Goal: Task Accomplishment & Management: Use online tool/utility

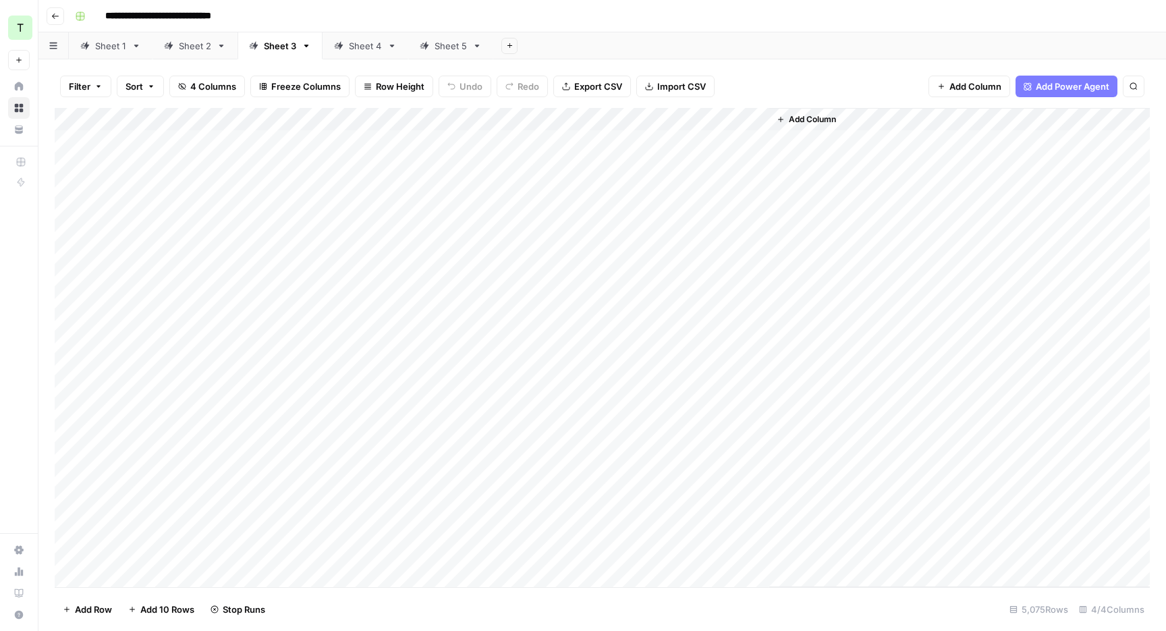
click at [934, 24] on div "**********" at bounding box center [611, 16] width 1083 height 22
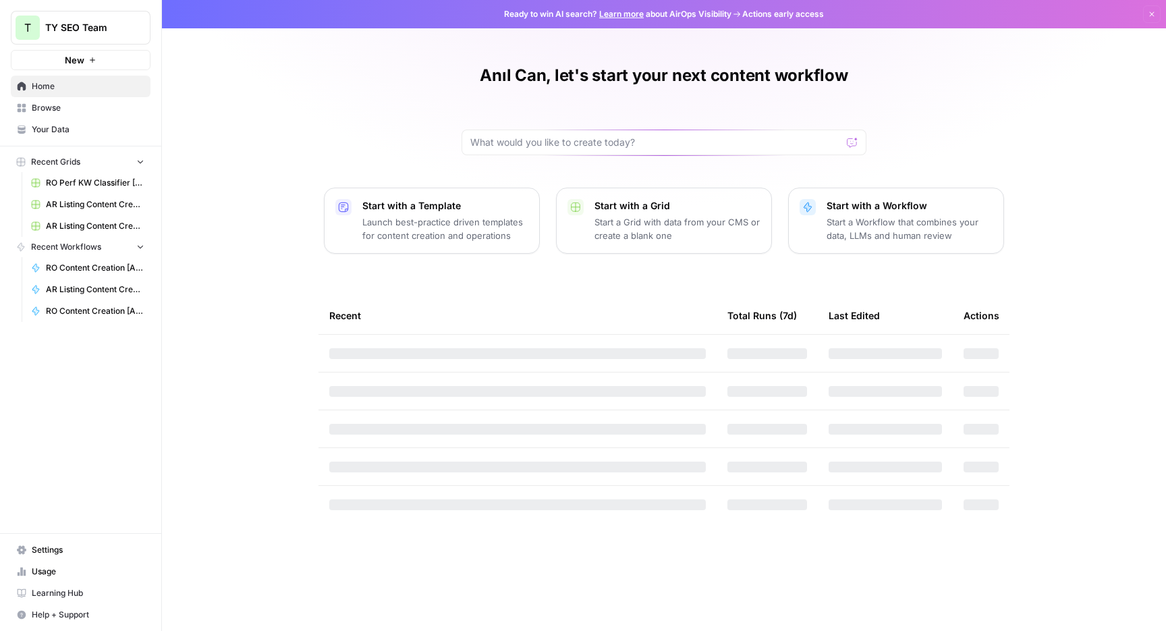
click at [386, 81] on div "Anıl Can, let's start your next content workflow Start with a Template Launch b…" at bounding box center [664, 315] width 1004 height 631
click at [80, 60] on span "New" at bounding box center [75, 59] width 20 height 13
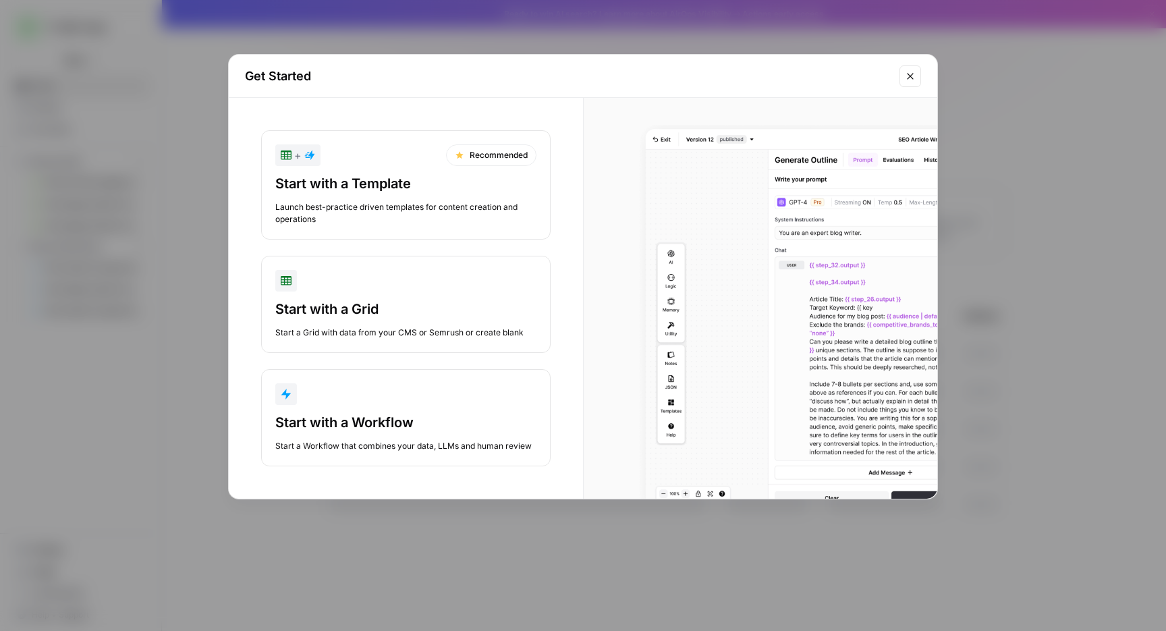
click at [411, 402] on div "button" at bounding box center [405, 394] width 261 height 22
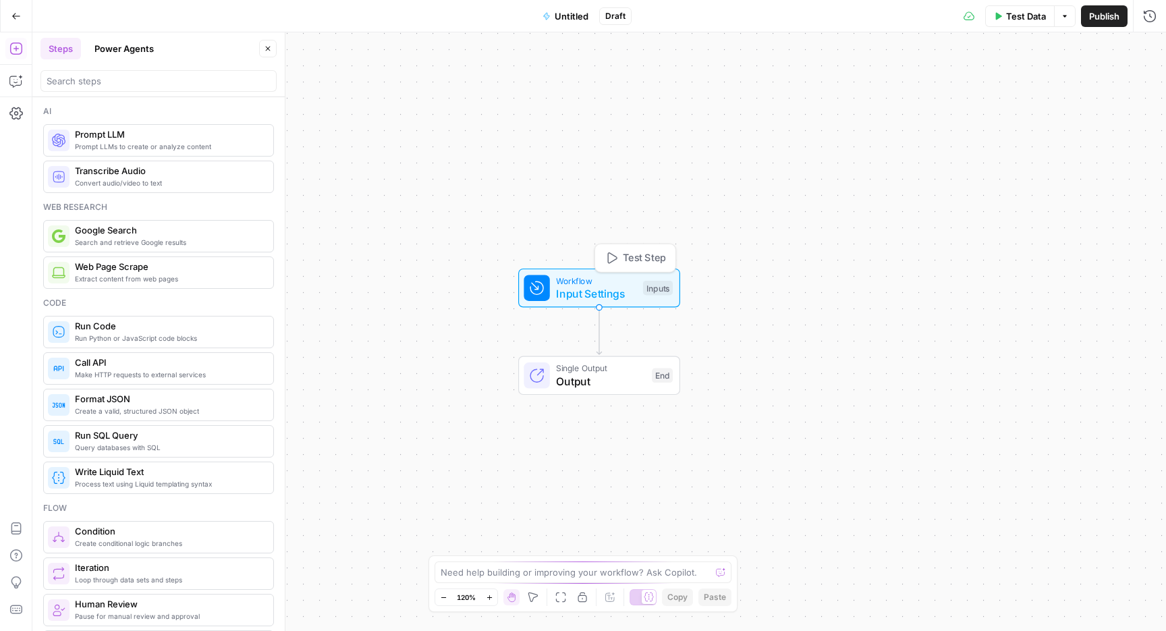
click at [588, 291] on span "Input Settings" at bounding box center [596, 293] width 80 height 16
click at [935, 95] on span "Add Field" at bounding box center [937, 91] width 39 height 13
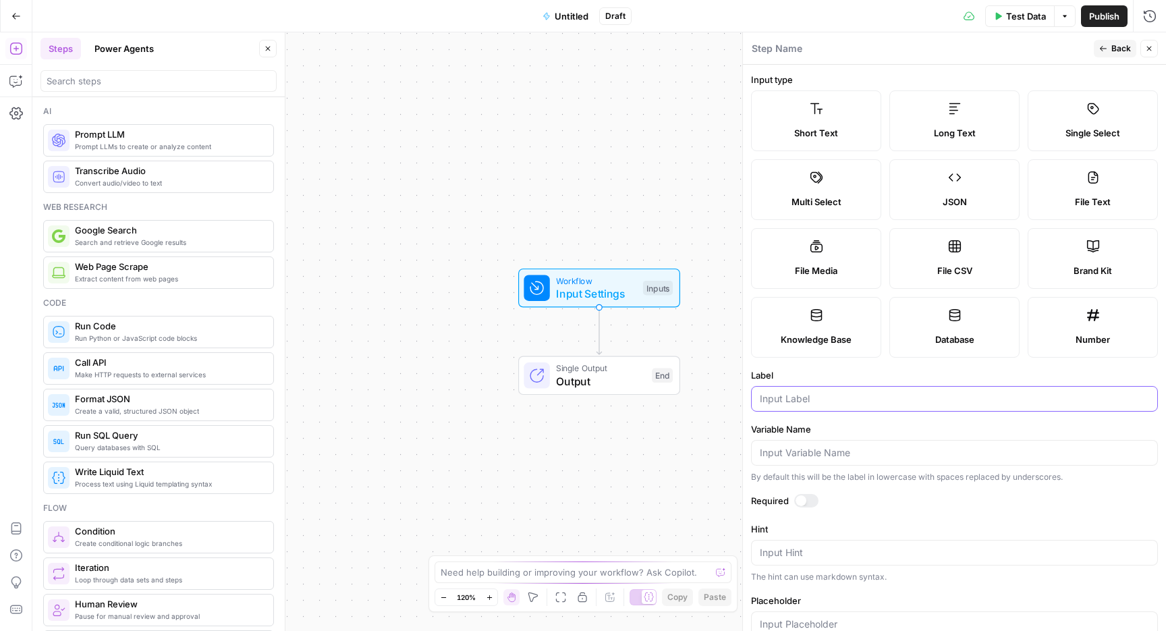
click at [815, 395] on input "Label" at bounding box center [954, 398] width 389 height 13
type input "keyword"
click at [690, 188] on div "Workflow Input Settings Inputs Single Output Output End" at bounding box center [599, 331] width 1134 height 599
click at [1157, 48] on button "Close" at bounding box center [1149, 49] width 18 height 18
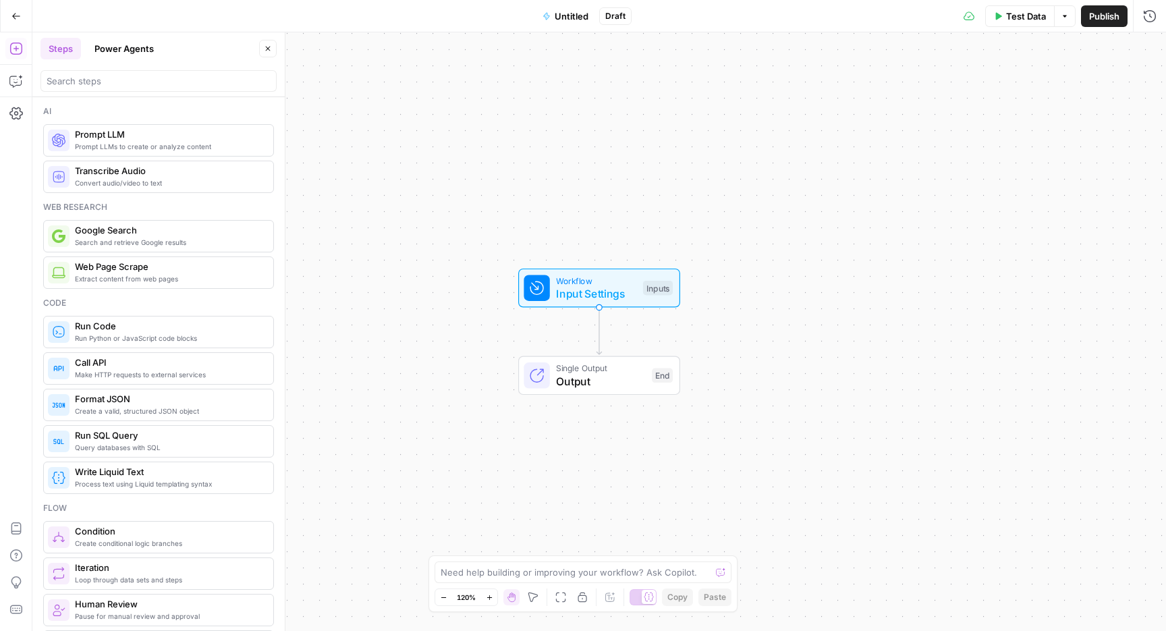
click at [140, 146] on span "Prompt LLMs to create or analyze content" at bounding box center [169, 146] width 188 height 11
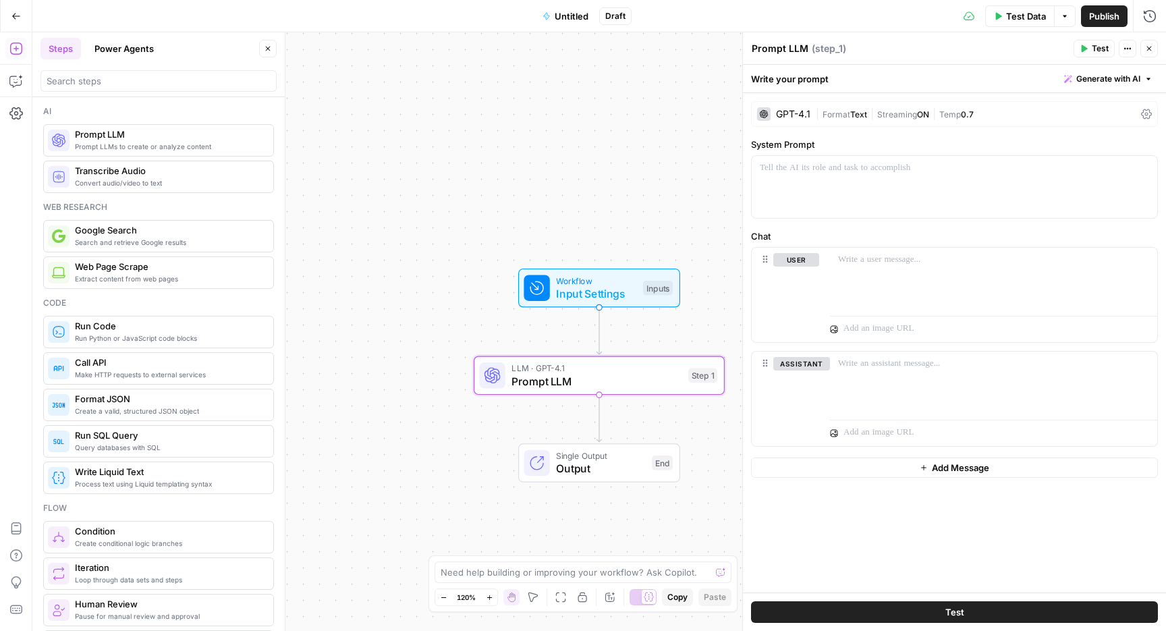
click at [780, 109] on div "GPT-4.1" at bounding box center [793, 113] width 34 height 9
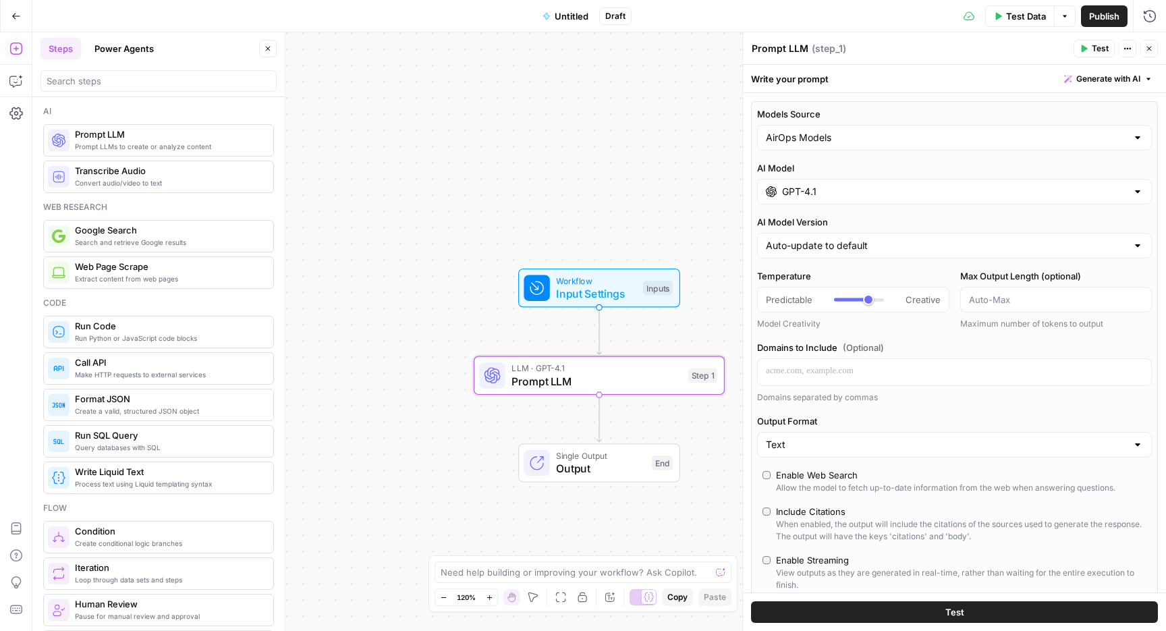
click at [808, 150] on div "Models Source AirOps Models AI Model GPT-4.1 AI Model Version Auto-update to de…" at bounding box center [954, 381] width 407 height 561
click at [808, 148] on div "AirOps Models" at bounding box center [954, 138] width 395 height 26
click at [797, 186] on span "My Models" at bounding box center [952, 190] width 366 height 13
type input "My Models"
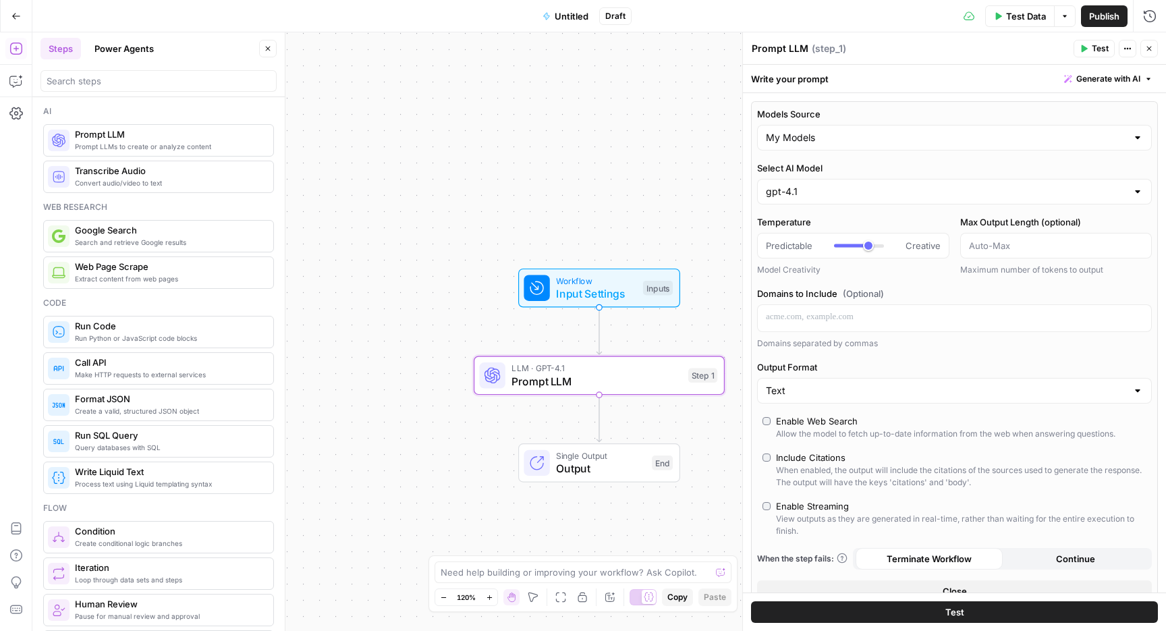
click at [806, 184] on div "gpt-4.1" at bounding box center [954, 192] width 395 height 26
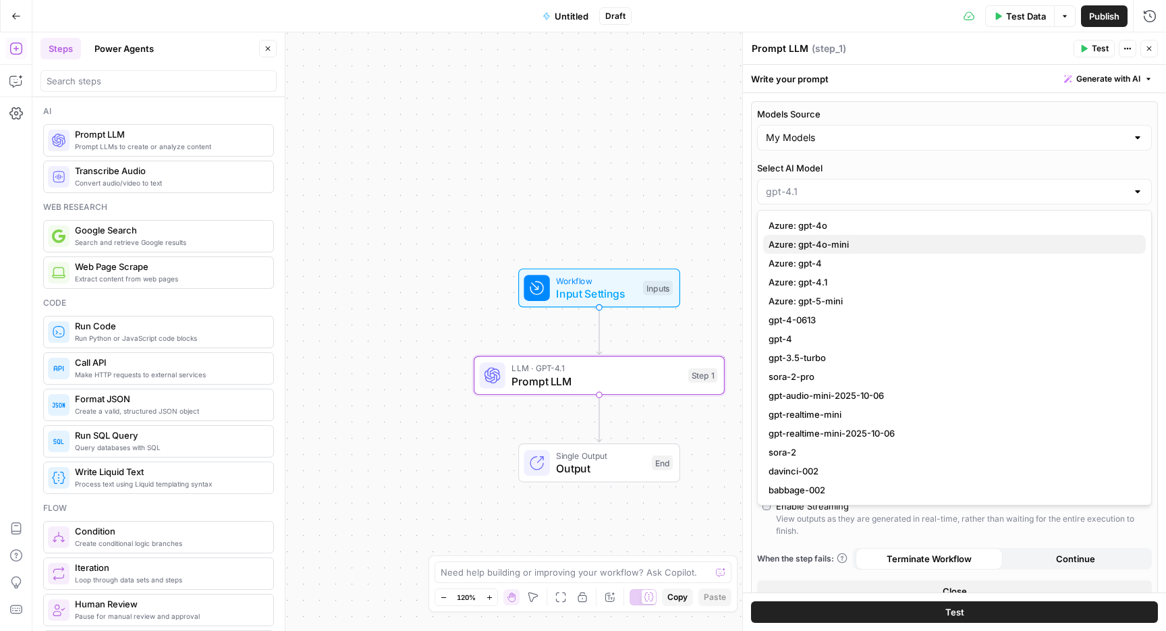
click at [824, 243] on span "Azure: gpt-4o-mini" at bounding box center [952, 244] width 366 height 13
type input "Azure: gpt-4o-mini"
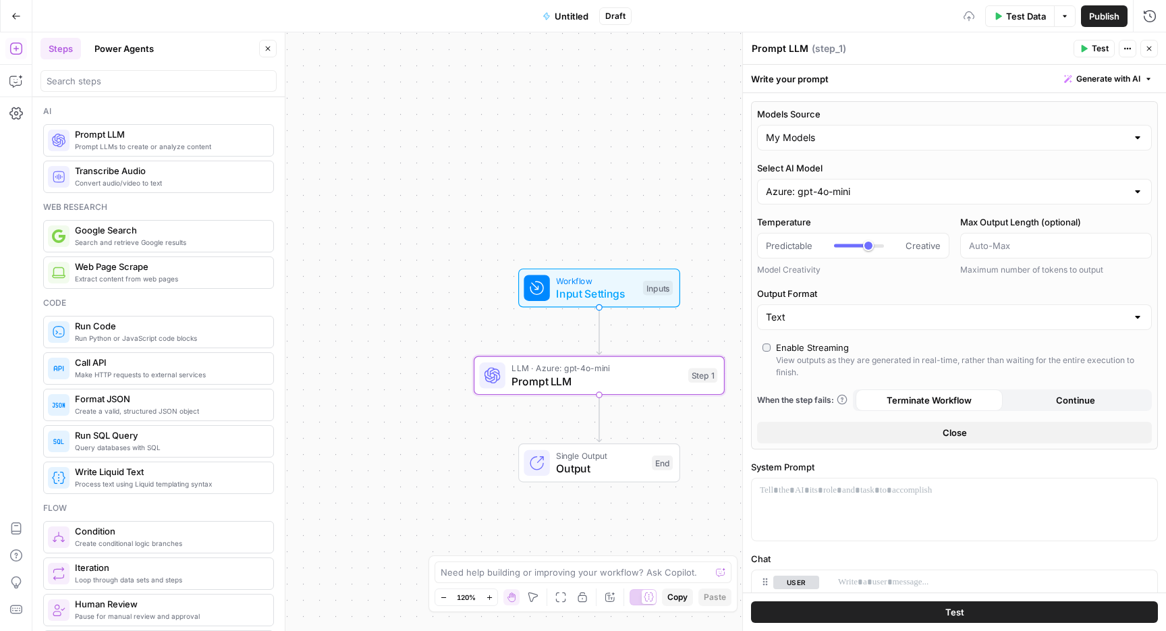
scroll to position [141, 0]
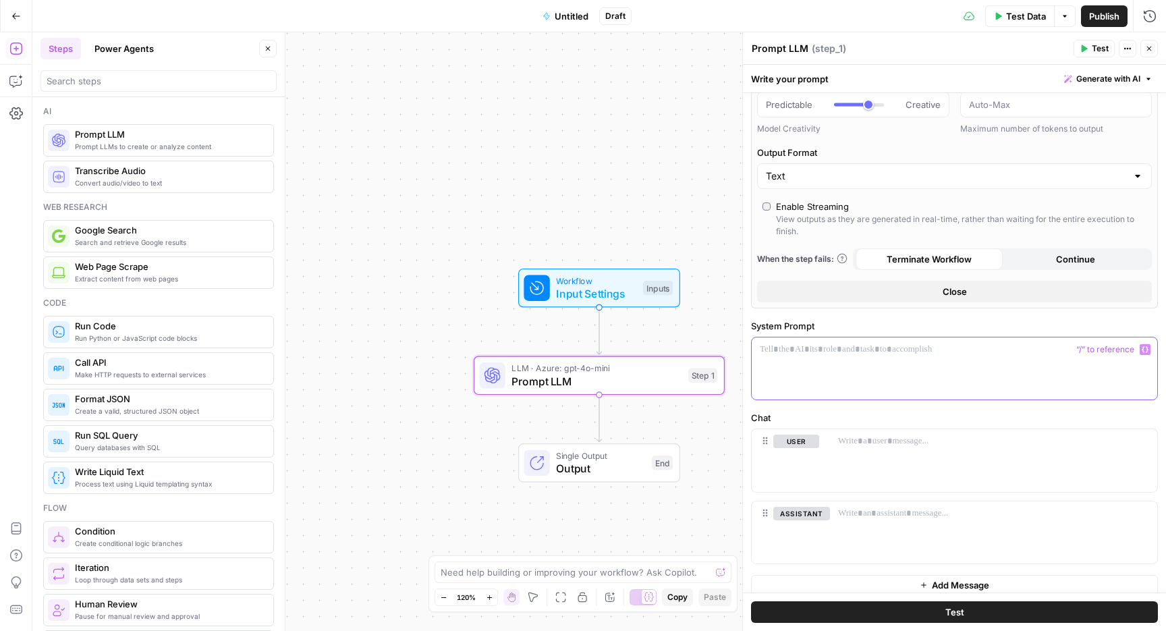
click at [825, 344] on p at bounding box center [954, 349] width 389 height 13
click at [834, 340] on div at bounding box center [955, 368] width 406 height 62
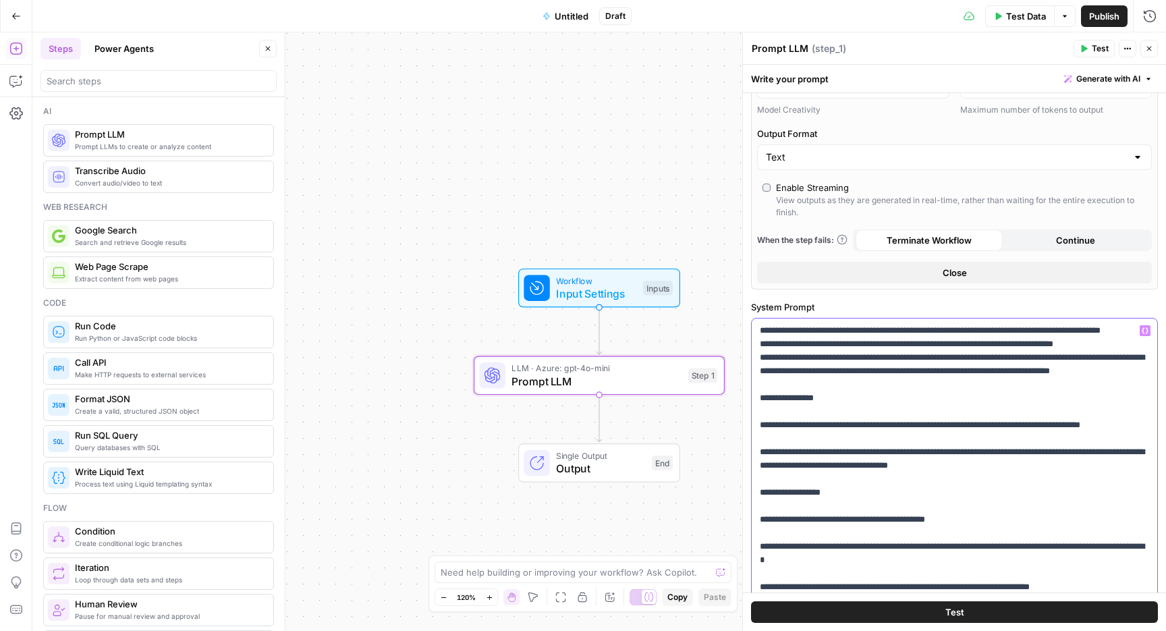
scroll to position [186, 0]
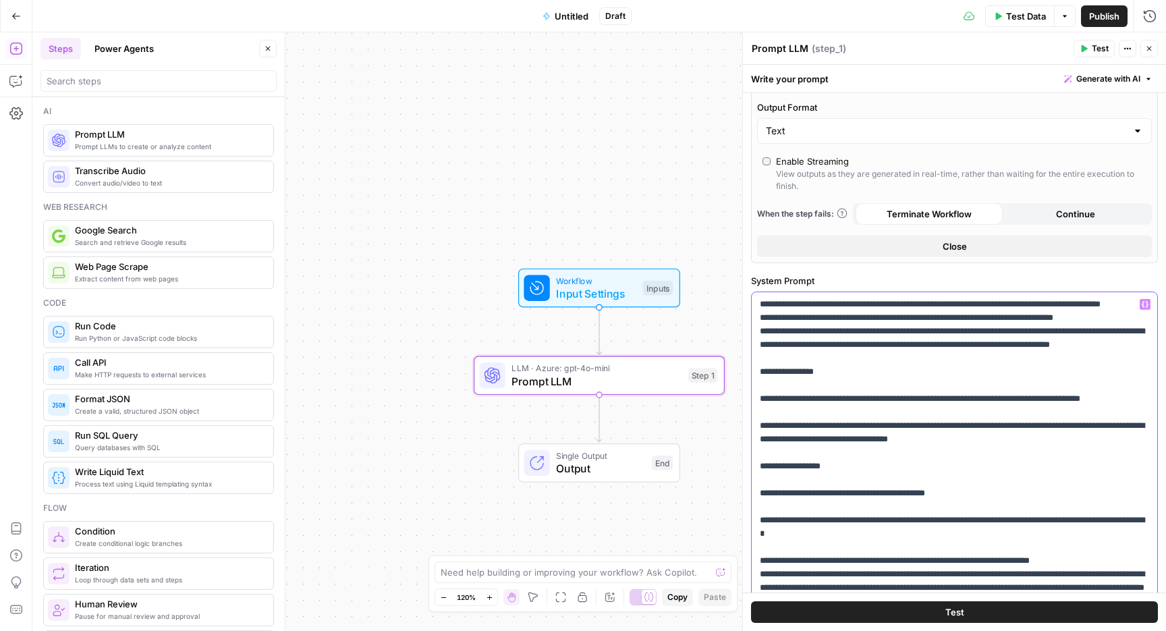
drag, startPoint x: 898, startPoint y: 331, endPoint x: 750, endPoint y: 330, distance: 147.8
click at [750, 330] on div "**********" at bounding box center [954, 476] width 423 height 1138
click at [1146, 306] on icon "button" at bounding box center [1145, 305] width 7 height 6
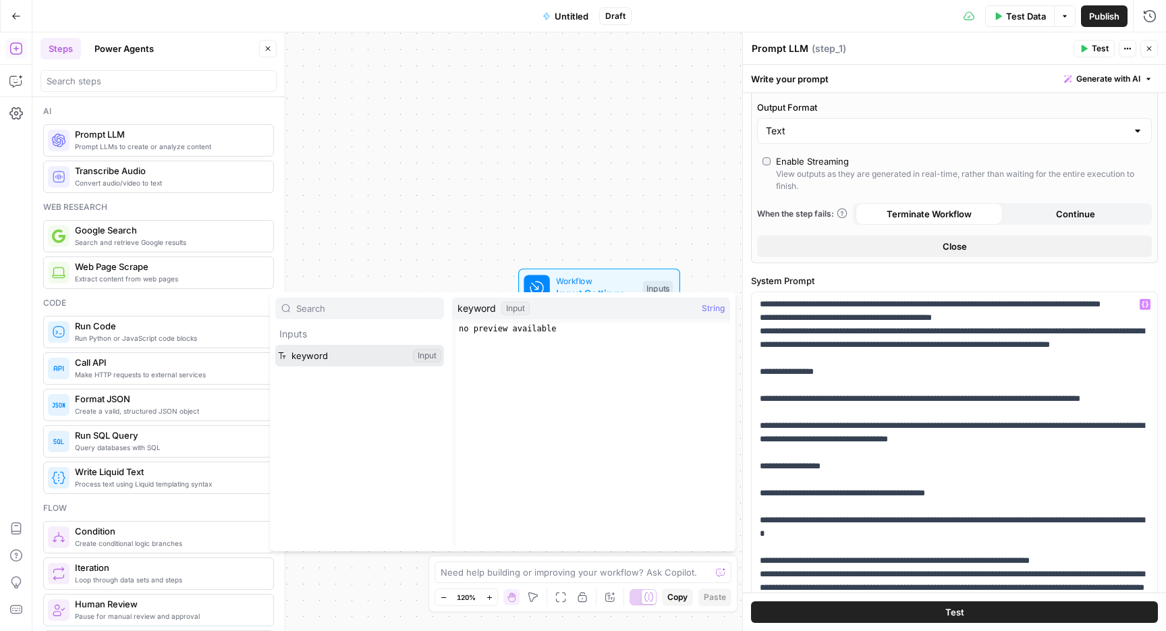
click at [323, 349] on button "Select variable keyword" at bounding box center [359, 356] width 169 height 22
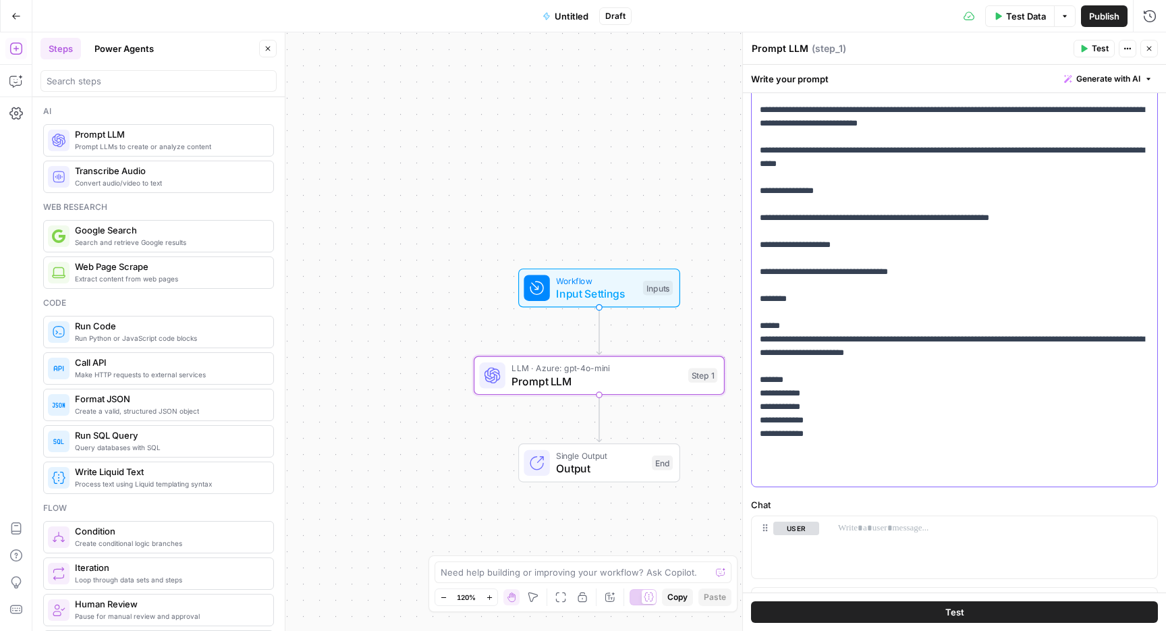
scroll to position [547, 0]
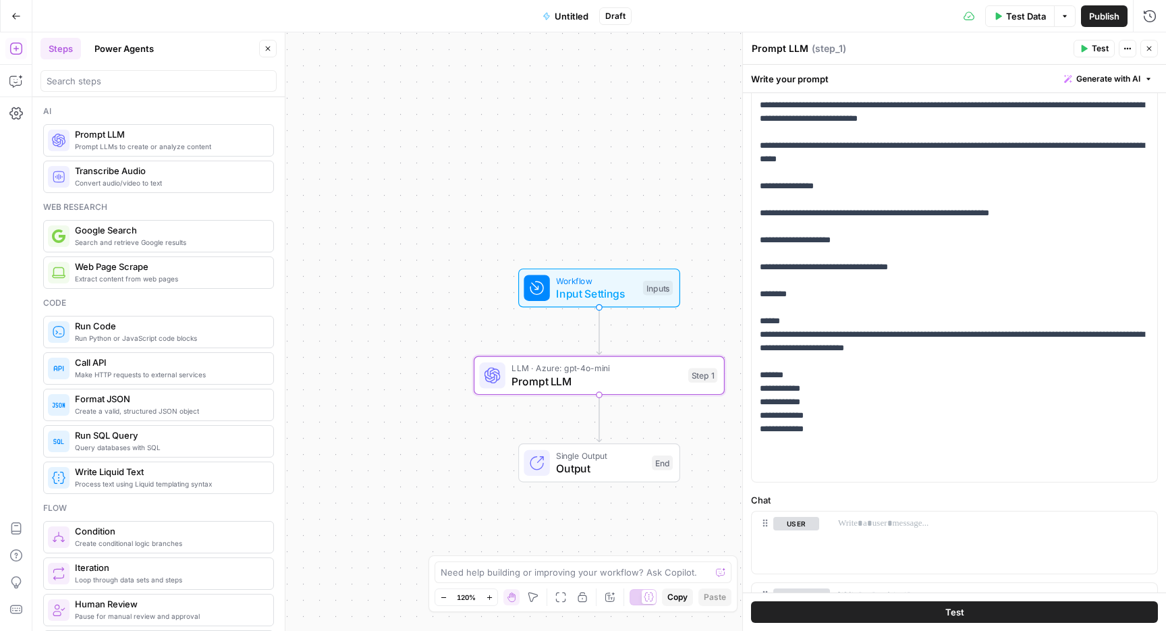
click at [1008, 18] on span "Test Data" at bounding box center [1026, 15] width 40 height 13
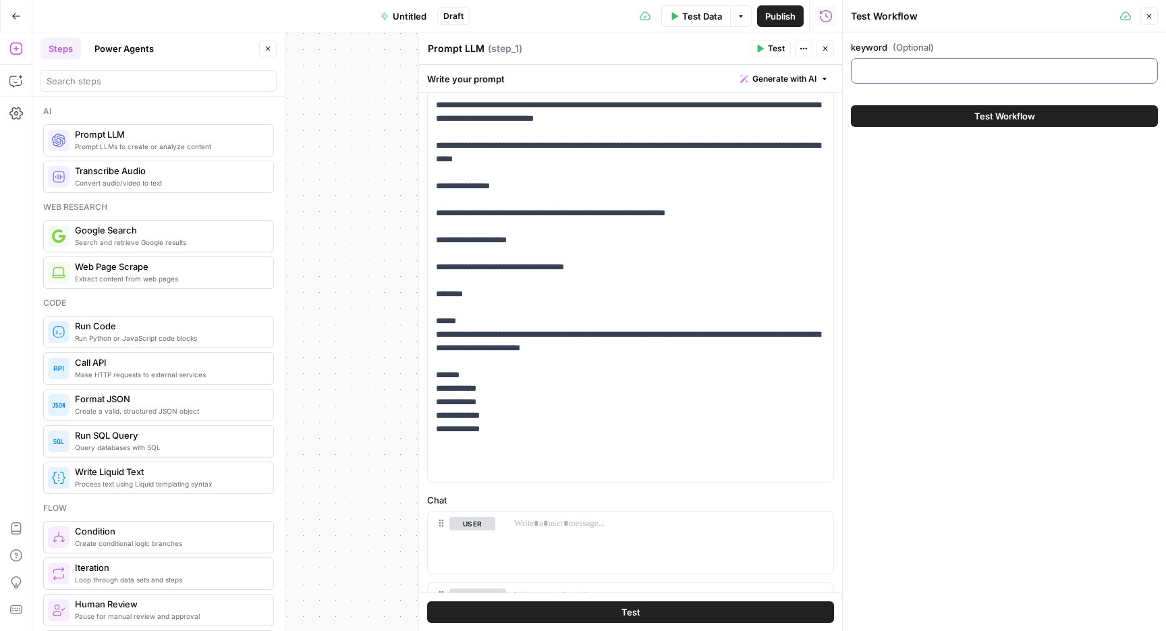
click at [935, 67] on input "keyword (Optional)" at bounding box center [1005, 70] width 290 height 13
paste input "adidasi nike"
type input "adidasi nike"
click at [895, 123] on button "Test Workflow" at bounding box center [1004, 116] width 307 height 22
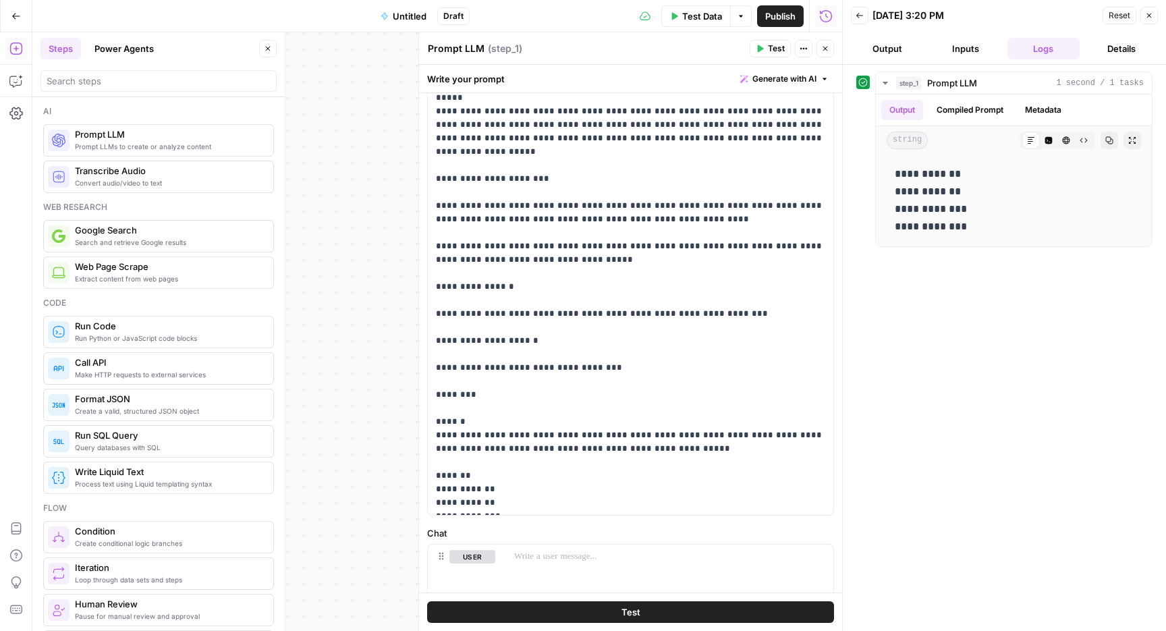
scroll to position [595, 0]
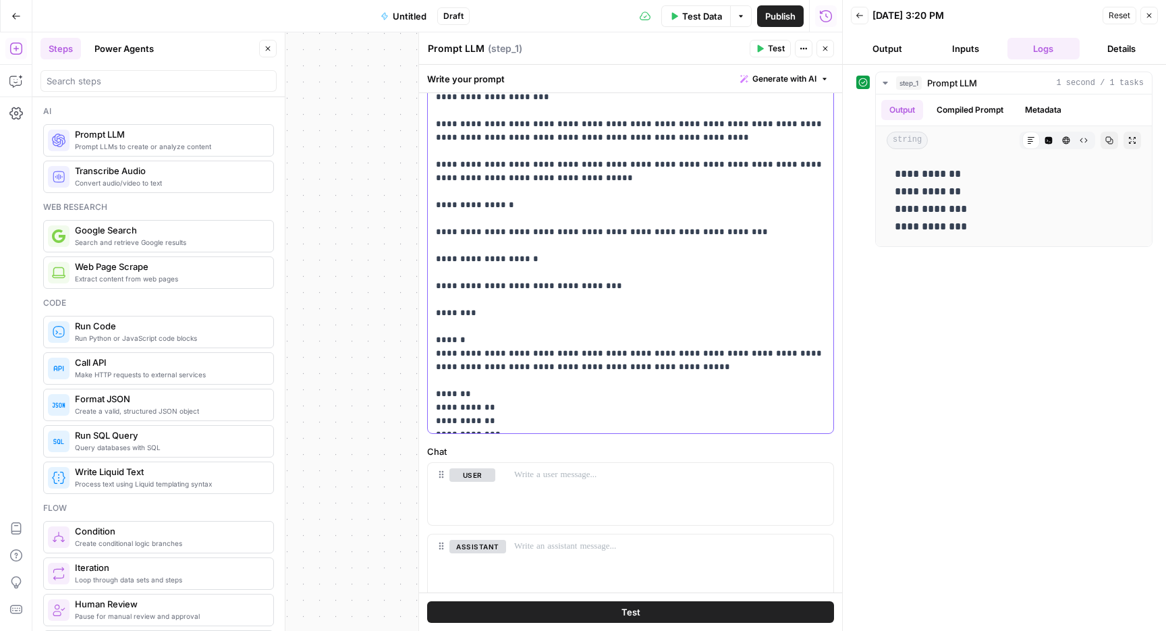
click at [483, 370] on p "**********" at bounding box center [630, 63] width 389 height 729
click at [463, 319] on p "**********" at bounding box center [630, 63] width 389 height 729
click at [618, 346] on p "**********" at bounding box center [630, 63] width 389 height 729
drag, startPoint x: 630, startPoint y: 342, endPoint x: 433, endPoint y: 304, distance: 200.6
click at [433, 305] on div "**********" at bounding box center [631, 158] width 406 height 550
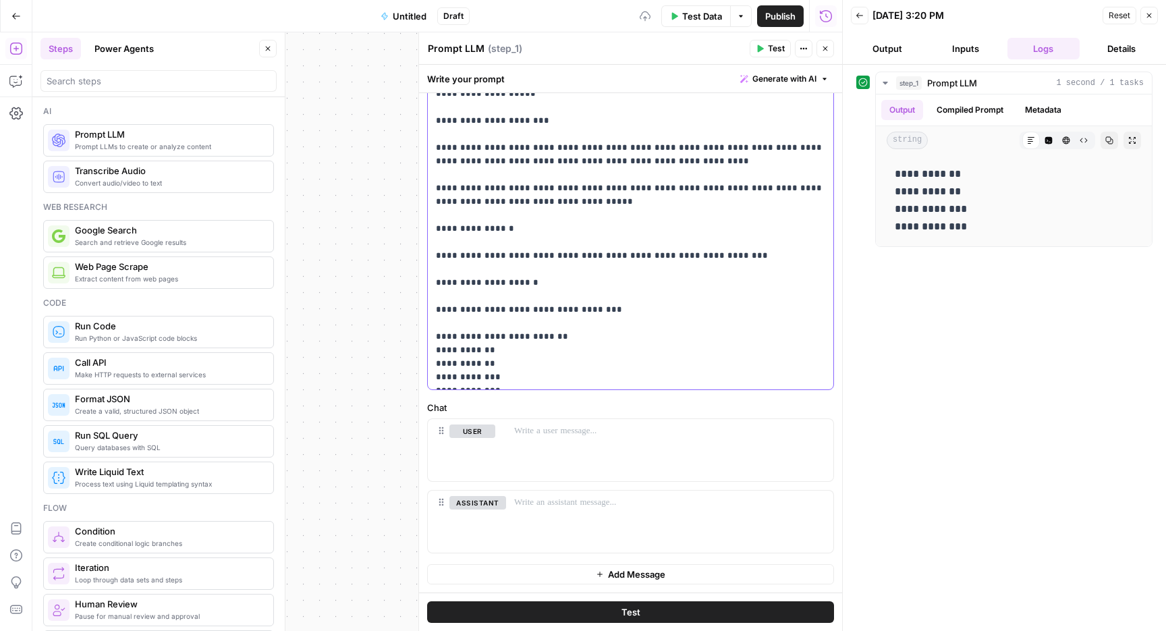
scroll to position [109, 0]
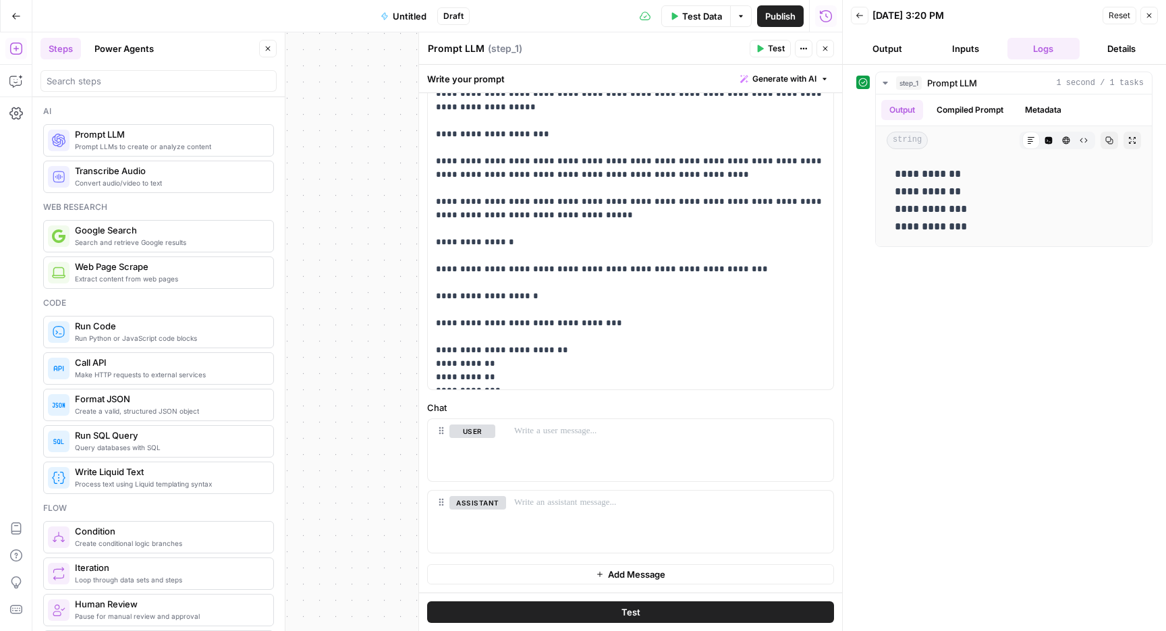
click at [709, 13] on span "Test Data" at bounding box center [702, 15] width 40 height 13
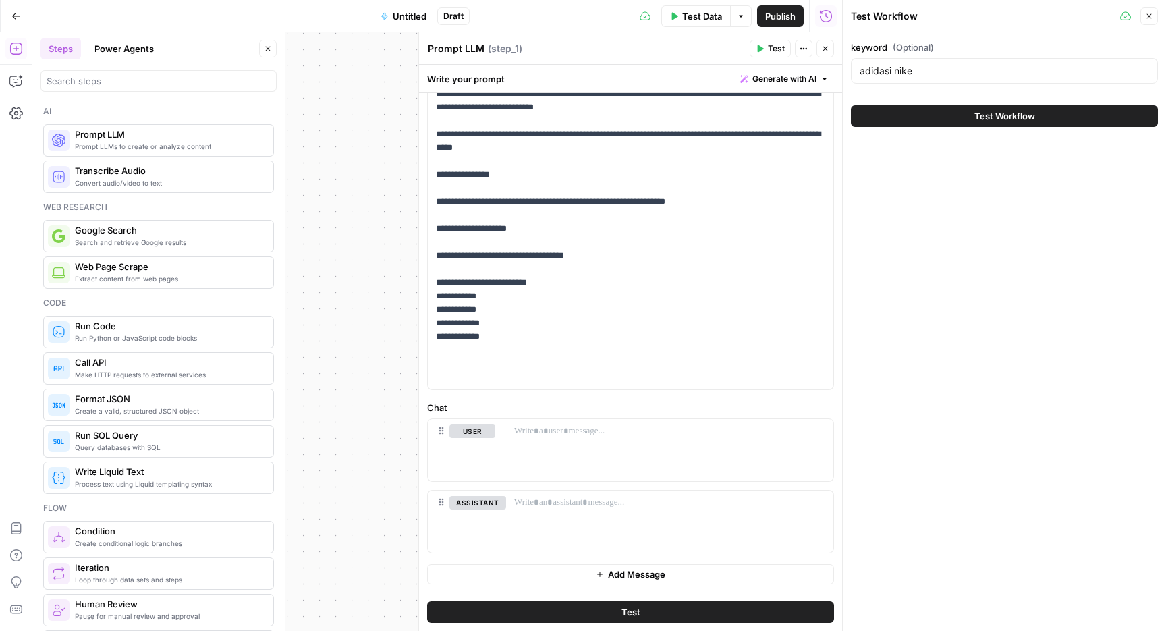
click at [985, 121] on span "Test Workflow" at bounding box center [1004, 115] width 61 height 13
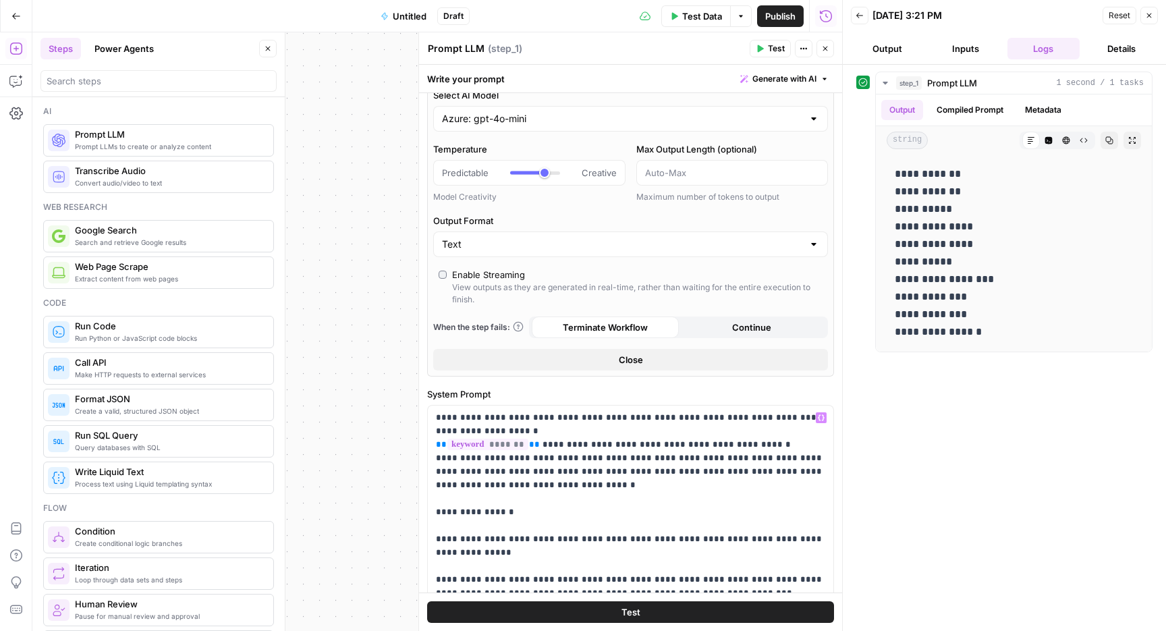
scroll to position [72, 0]
click at [964, 103] on button "Compiled Prompt" at bounding box center [970, 110] width 83 height 20
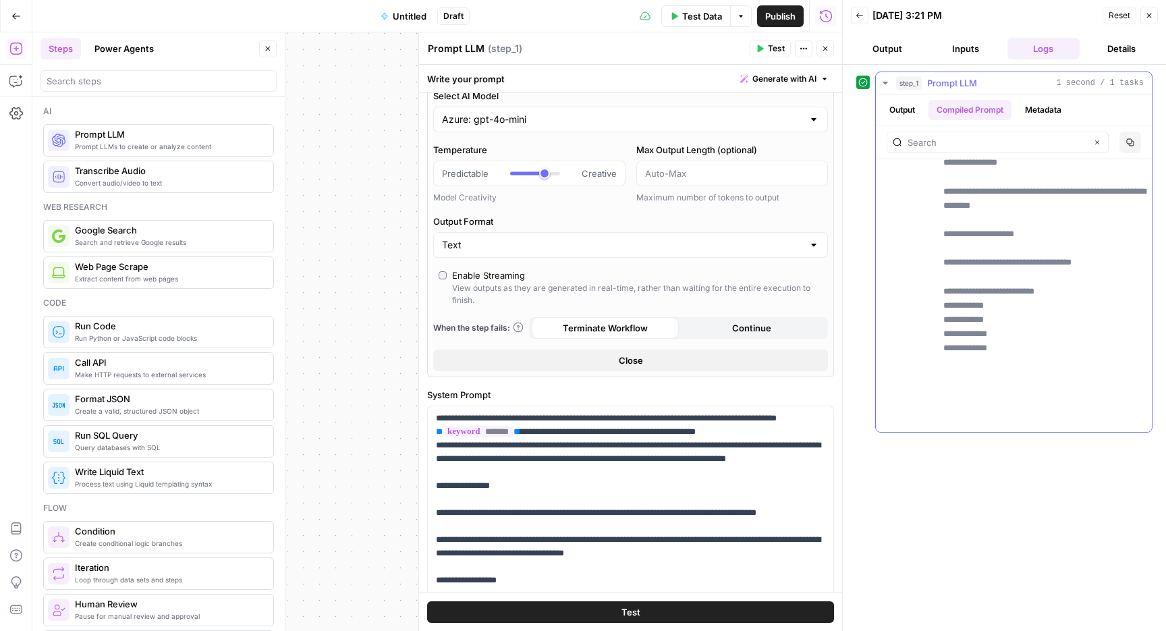
scroll to position [659, 0]
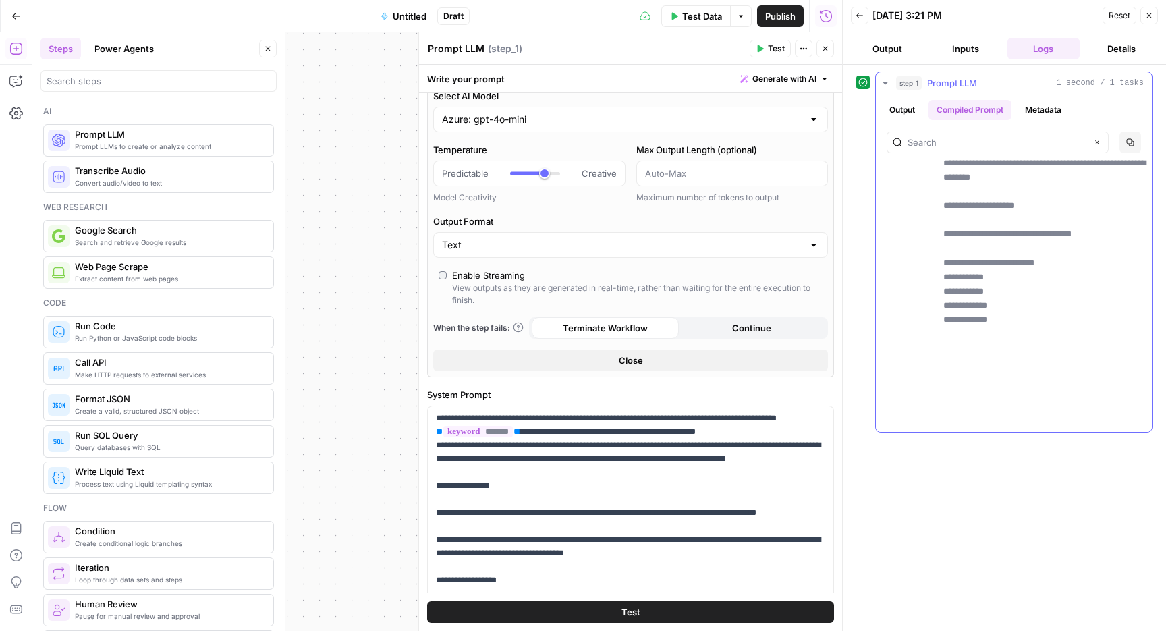
click at [1037, 113] on button "Metadata" at bounding box center [1043, 110] width 53 height 20
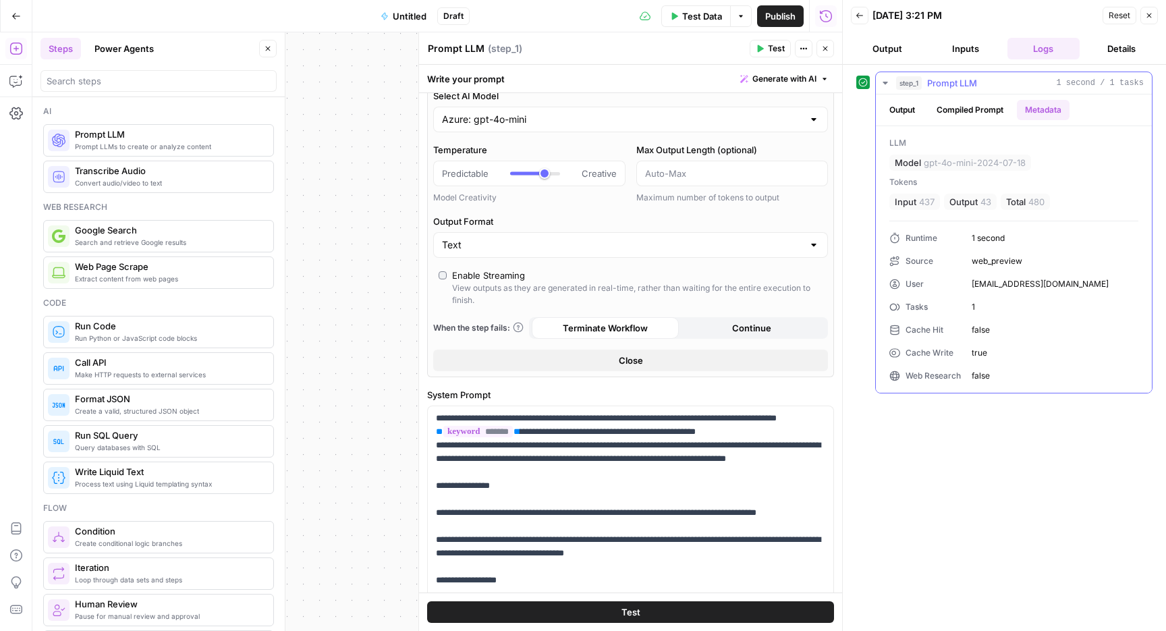
click at [906, 112] on button "Output" at bounding box center [902, 110] width 42 height 20
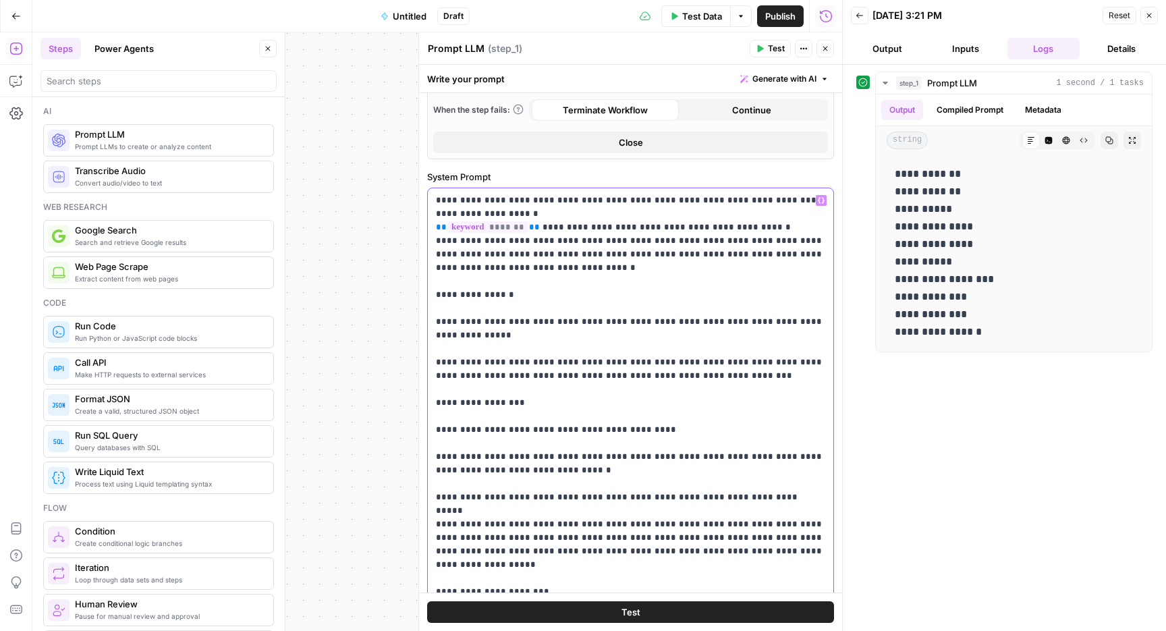
click at [639, 307] on p "**********" at bounding box center [630, 518] width 389 height 648
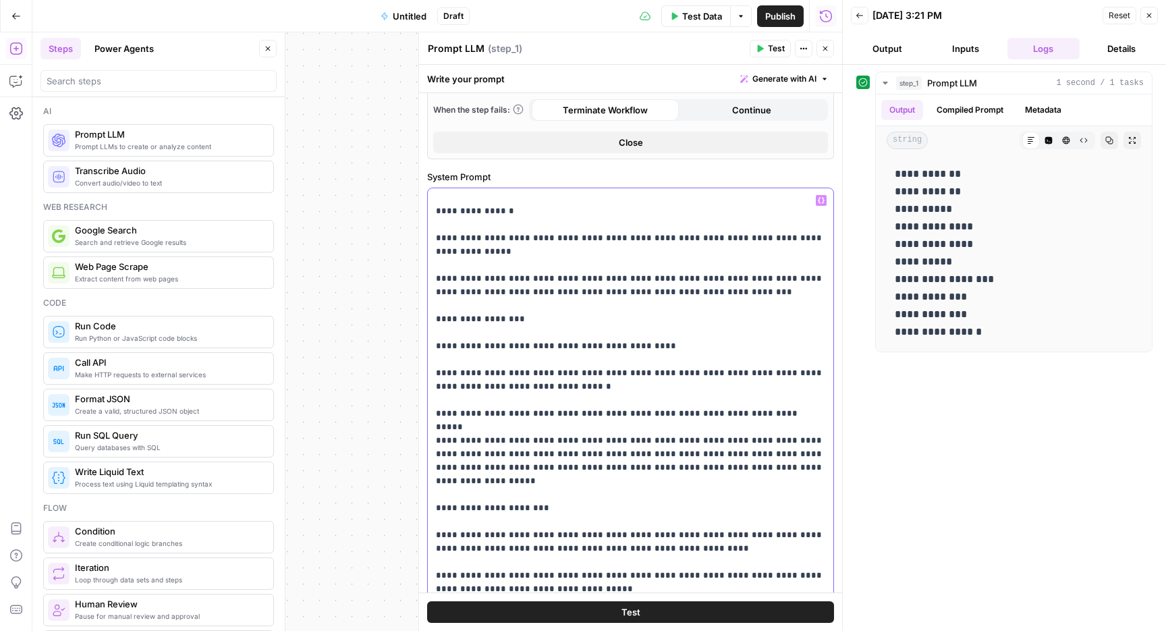
scroll to position [109, 0]
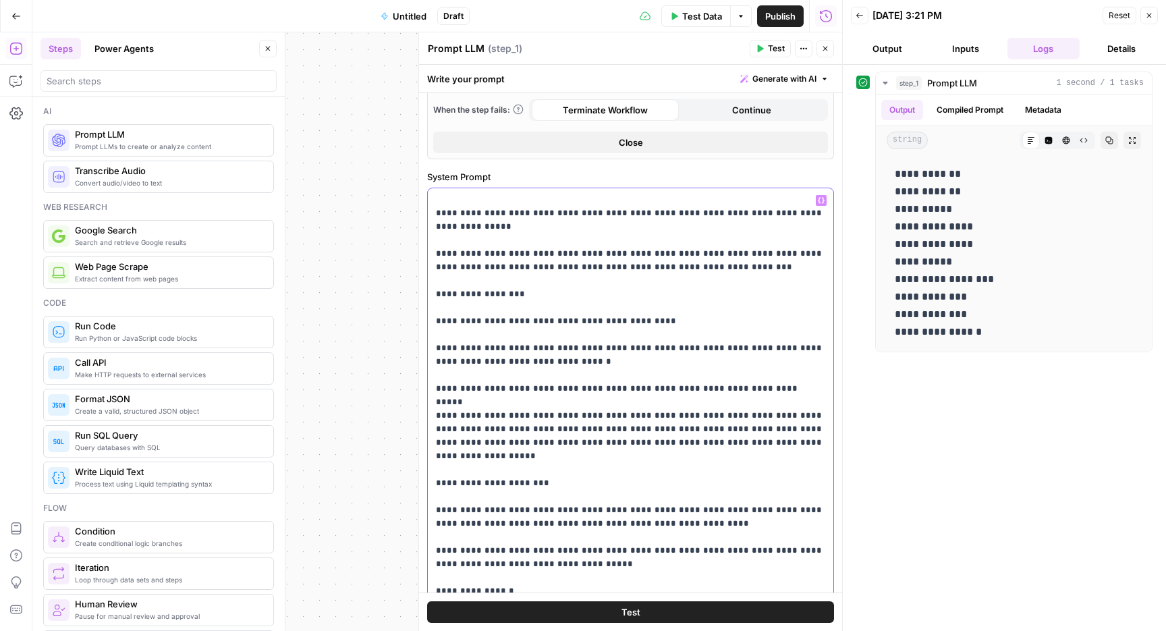
copy p "**********"
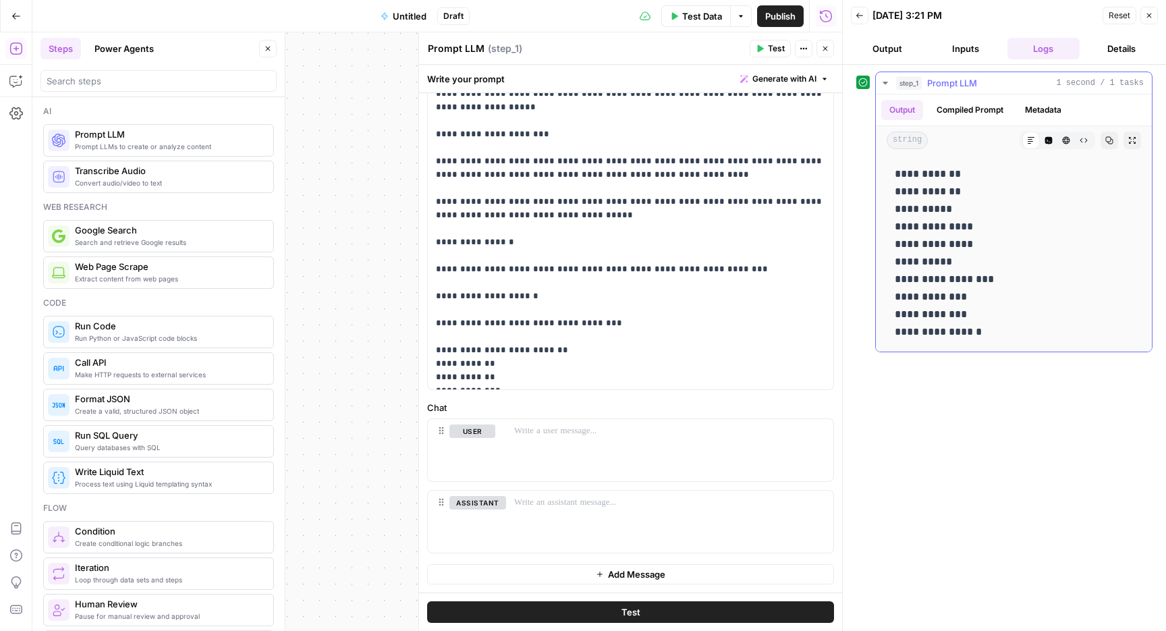
drag, startPoint x: 896, startPoint y: 171, endPoint x: 988, endPoint y: 335, distance: 188.3
click at [988, 335] on p "**********" at bounding box center [1014, 252] width 238 height 175
copy p "**********"
click at [634, 200] on p "**********" at bounding box center [630, 60] width 389 height 648
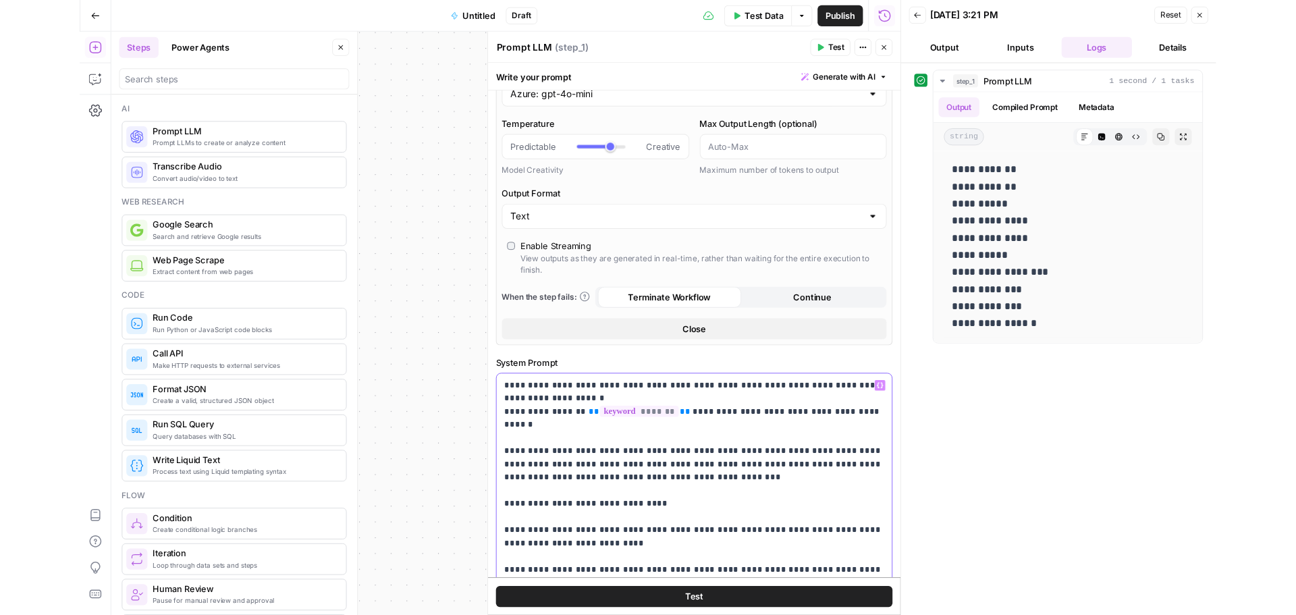
scroll to position [0, 0]
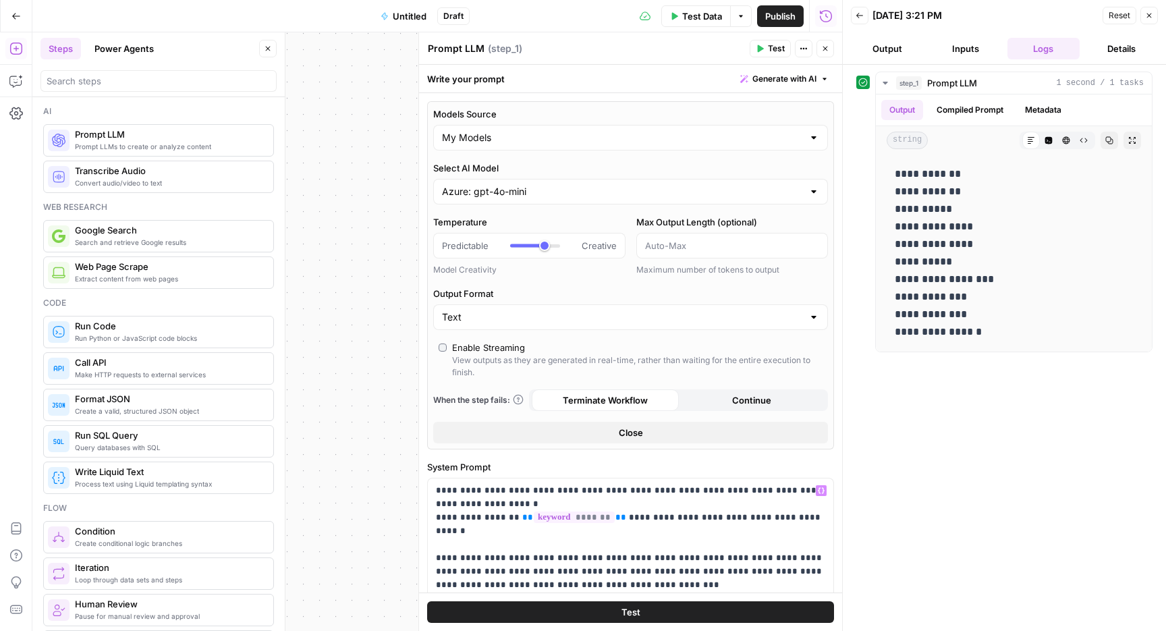
click at [696, 21] on span "Test Data" at bounding box center [702, 15] width 40 height 13
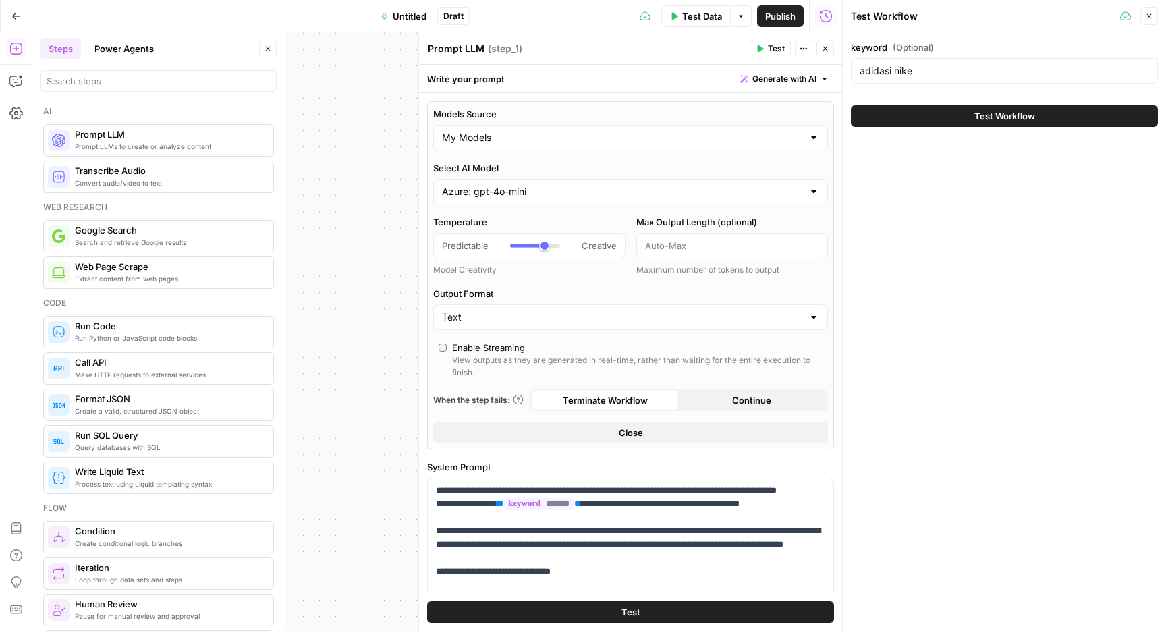
click at [1032, 124] on button "Test Workflow" at bounding box center [1004, 116] width 307 height 22
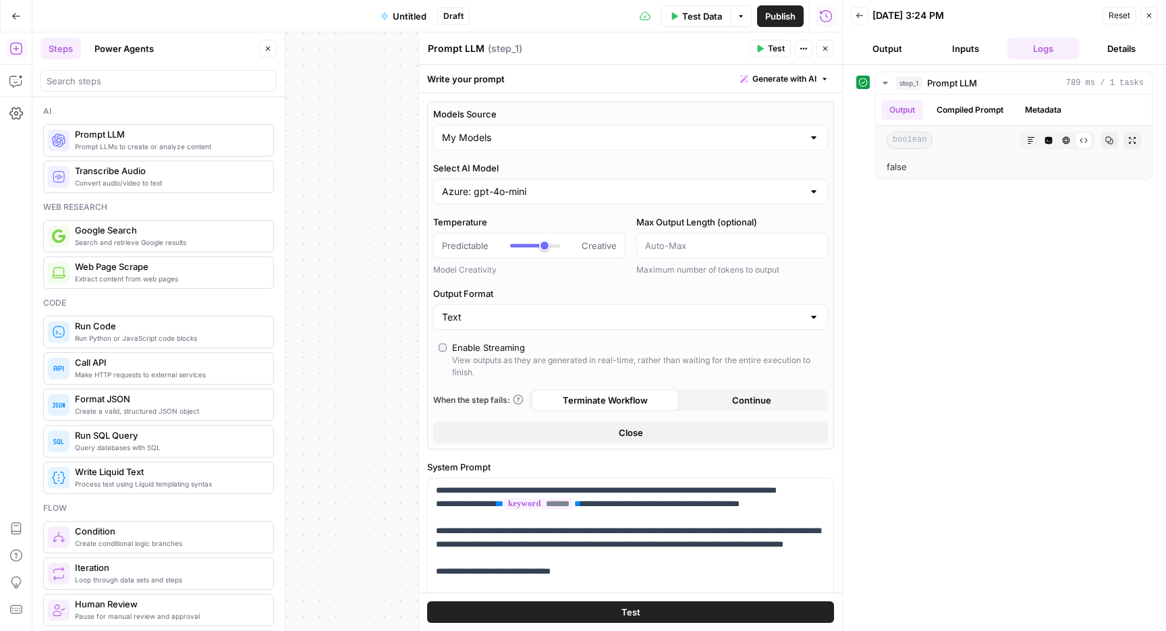
click at [714, 22] on span "Test Data" at bounding box center [702, 15] width 40 height 13
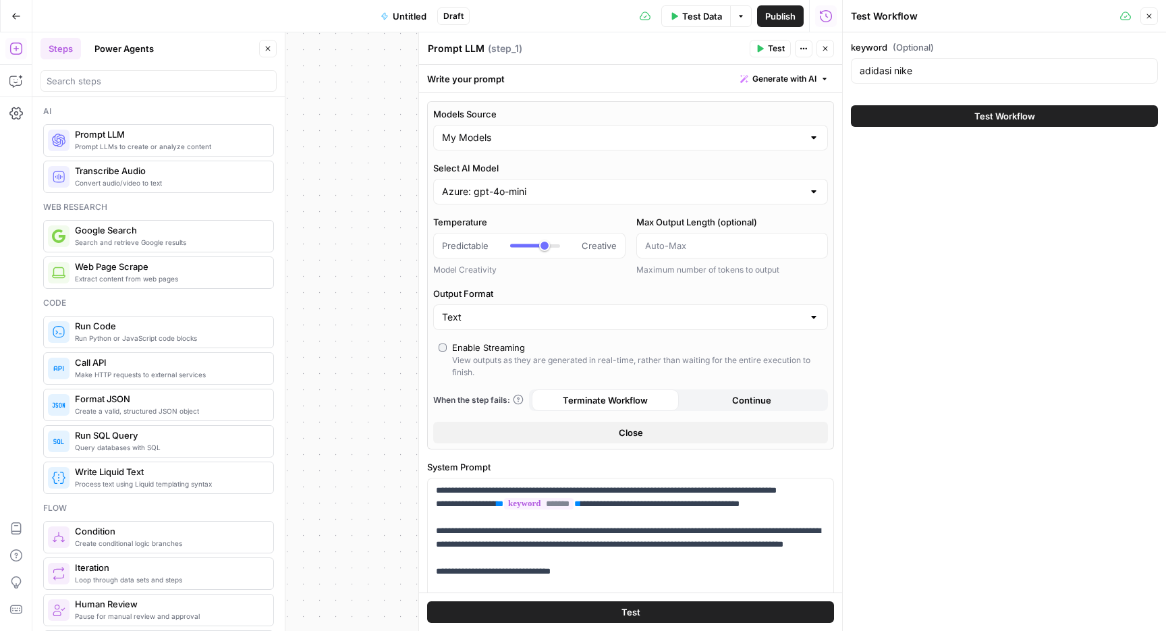
click at [947, 62] on div "adidasi nike" at bounding box center [1004, 71] width 307 height 26
paste input "nike air force 1"
type input "nike air force 1"
click at [956, 121] on button "Test Workflow" at bounding box center [1004, 116] width 307 height 22
click at [974, 121] on span "Test Workflow" at bounding box center [1004, 115] width 61 height 13
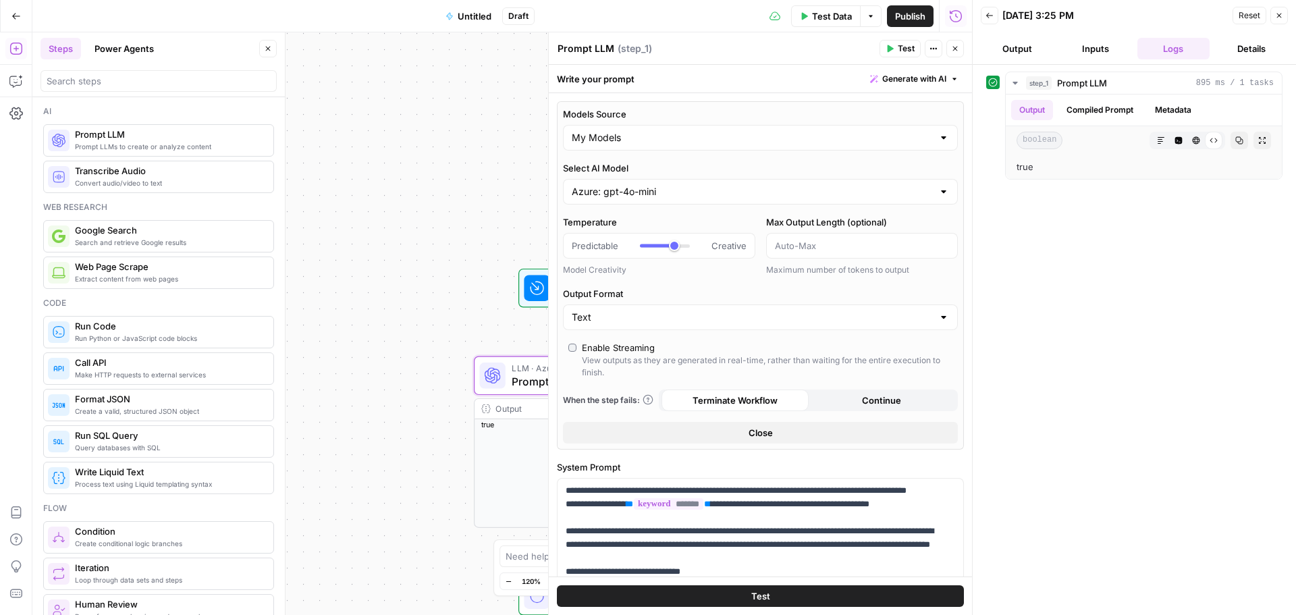
click at [1165, 24] on button "Close" at bounding box center [1279, 16] width 18 height 18
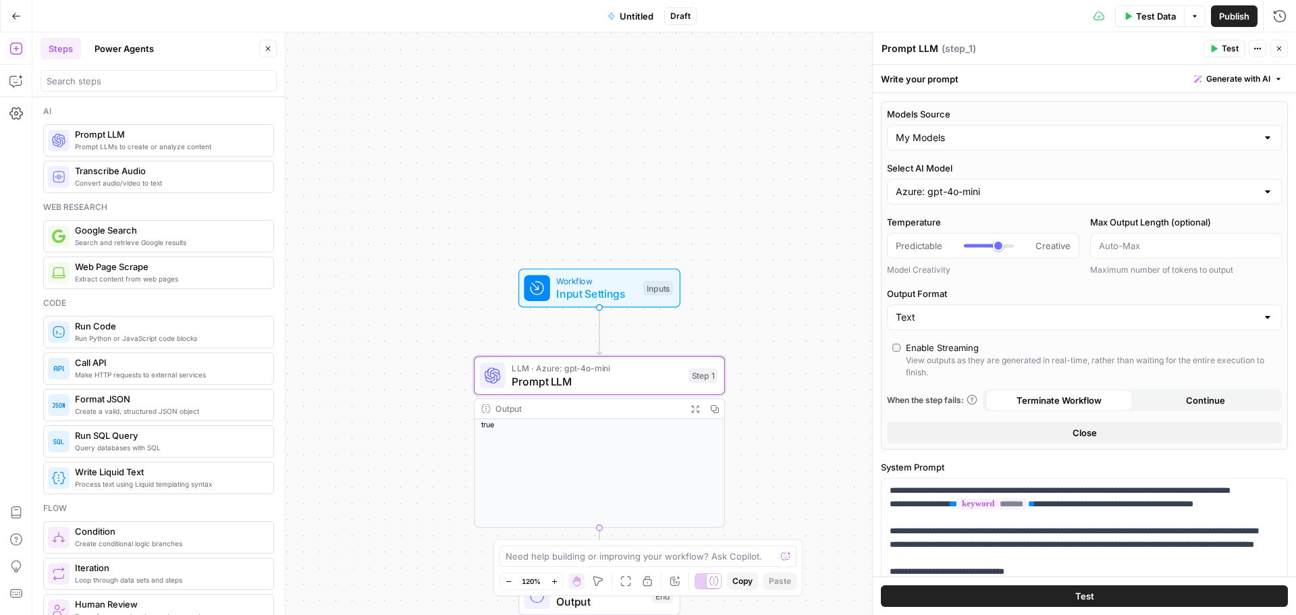
click at [1165, 10] on span "Publish" at bounding box center [1234, 15] width 30 height 13
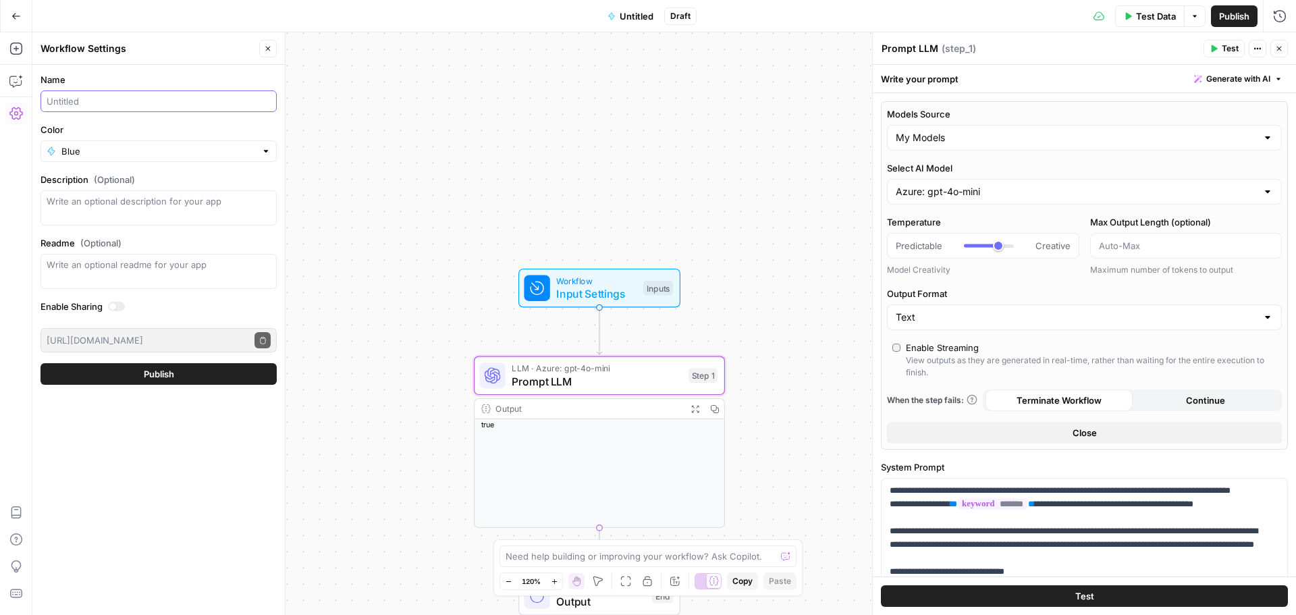
click at [203, 97] on input "Name" at bounding box center [159, 100] width 224 height 13
type input "RO SLP BrandModel Finder"
click at [113, 371] on button "Publish" at bounding box center [158, 374] width 236 height 22
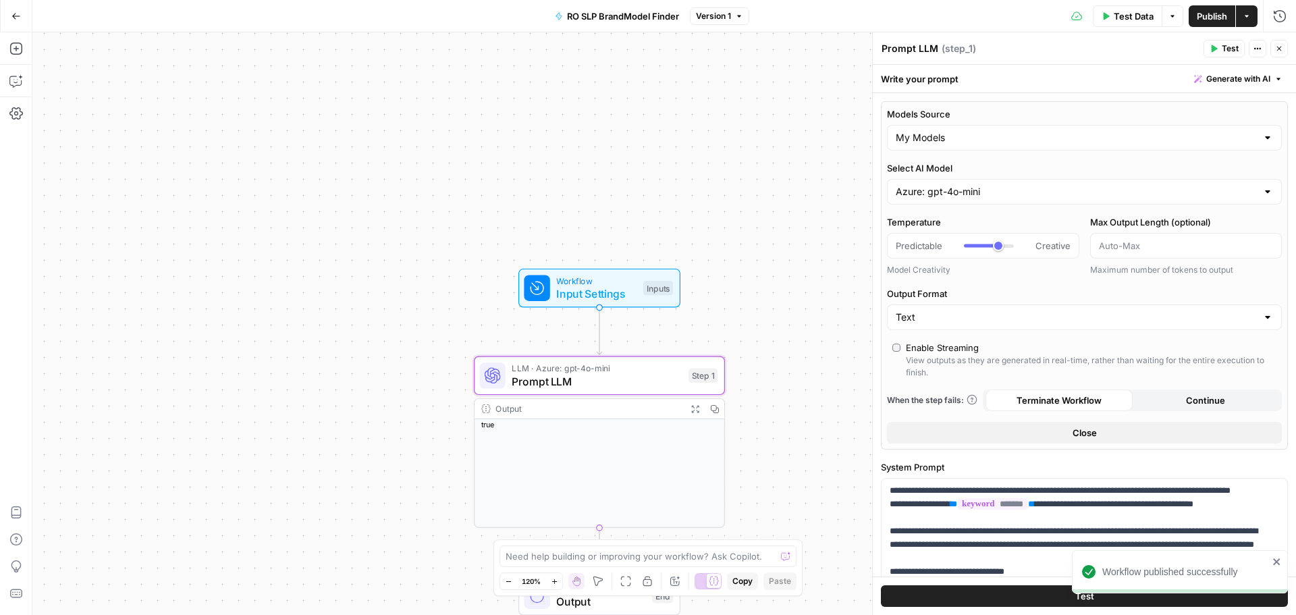
click at [1165, 22] on span "Publish" at bounding box center [1211, 15] width 30 height 13
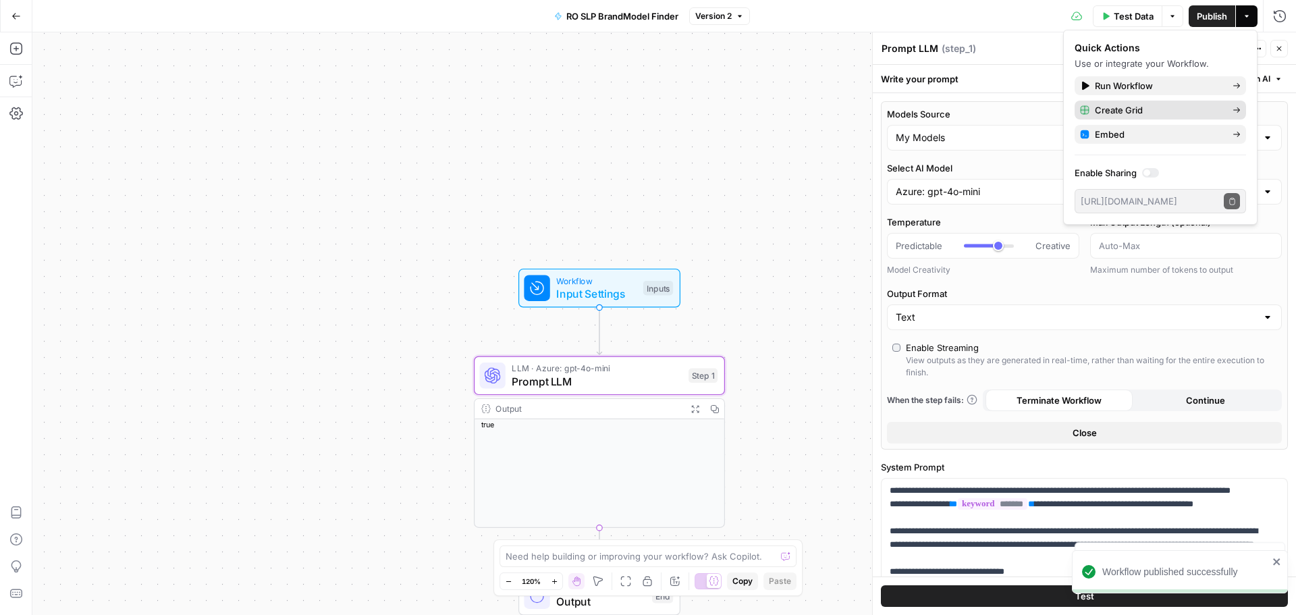
click at [1124, 110] on span "Create Grid" at bounding box center [1158, 109] width 127 height 13
